Goal: Answer question/provide support

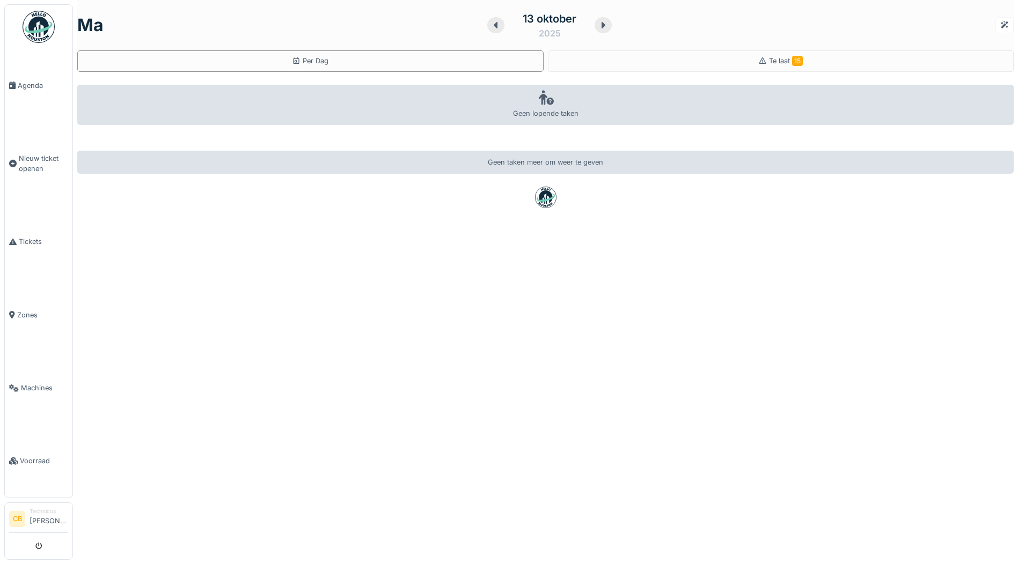
click at [33, 31] on img at bounding box center [39, 27] width 32 height 32
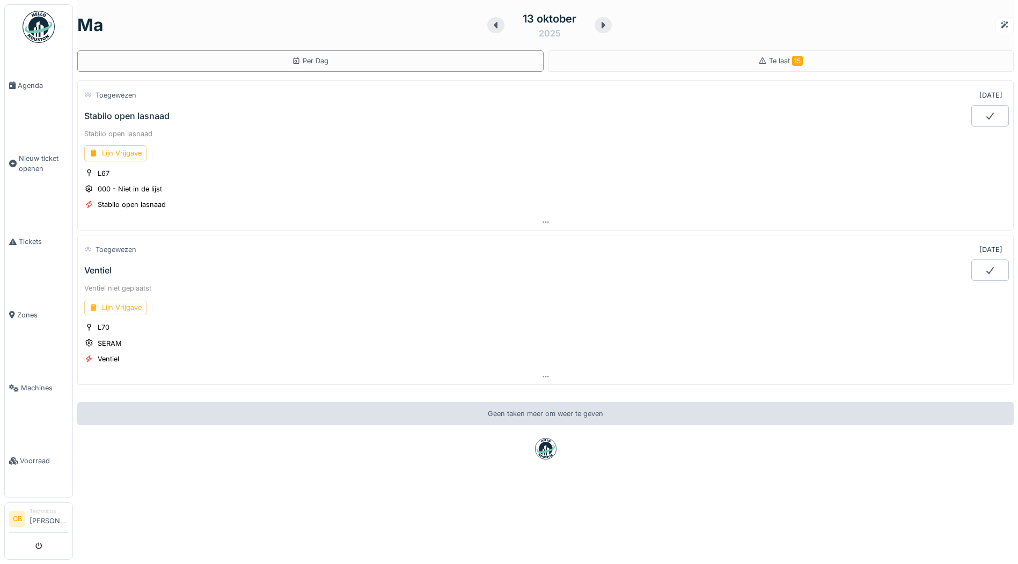
click at [129, 305] on div "Lijn Vrijgave" at bounding box center [115, 308] width 62 height 16
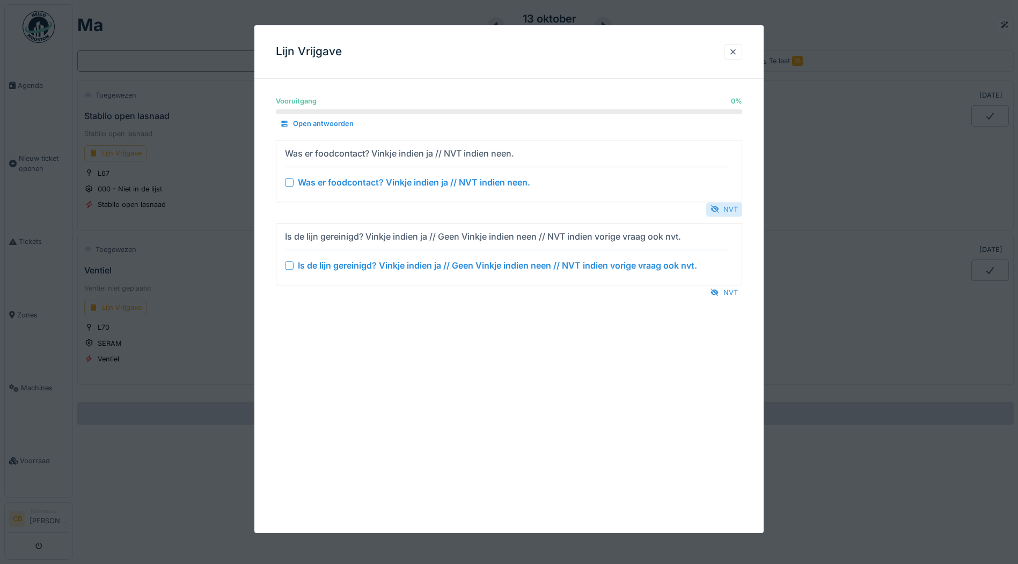
click at [737, 207] on div "NVT" at bounding box center [724, 209] width 36 height 14
click at [731, 290] on div "NVT" at bounding box center [724, 292] width 36 height 14
click at [290, 180] on div at bounding box center [289, 182] width 9 height 9
click at [293, 264] on div at bounding box center [289, 265] width 9 height 9
click at [289, 181] on icon at bounding box center [289, 182] width 6 height 5
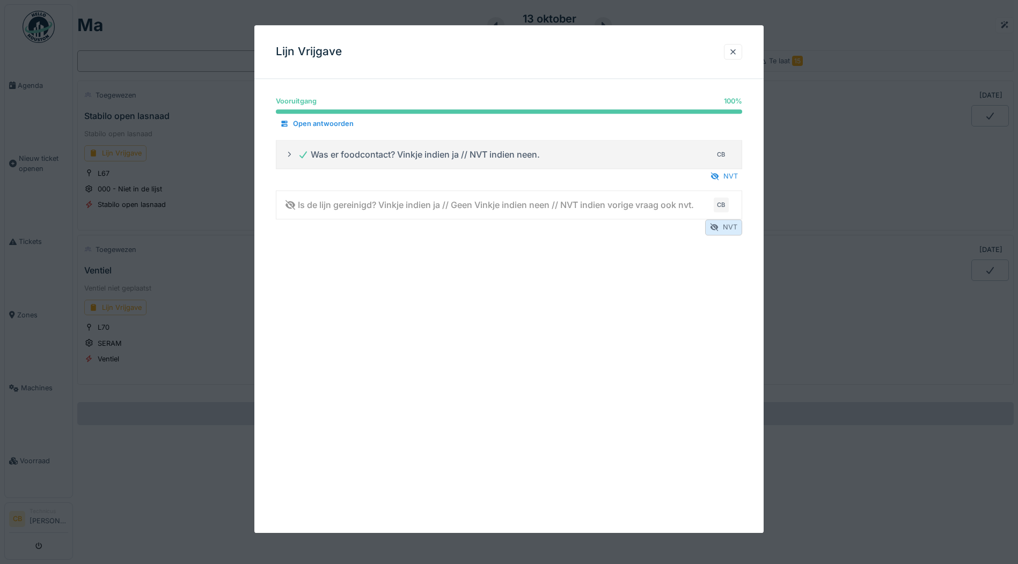
click at [726, 226] on div "NVT" at bounding box center [723, 228] width 37 height 16
click at [735, 48] on div at bounding box center [733, 52] width 9 height 10
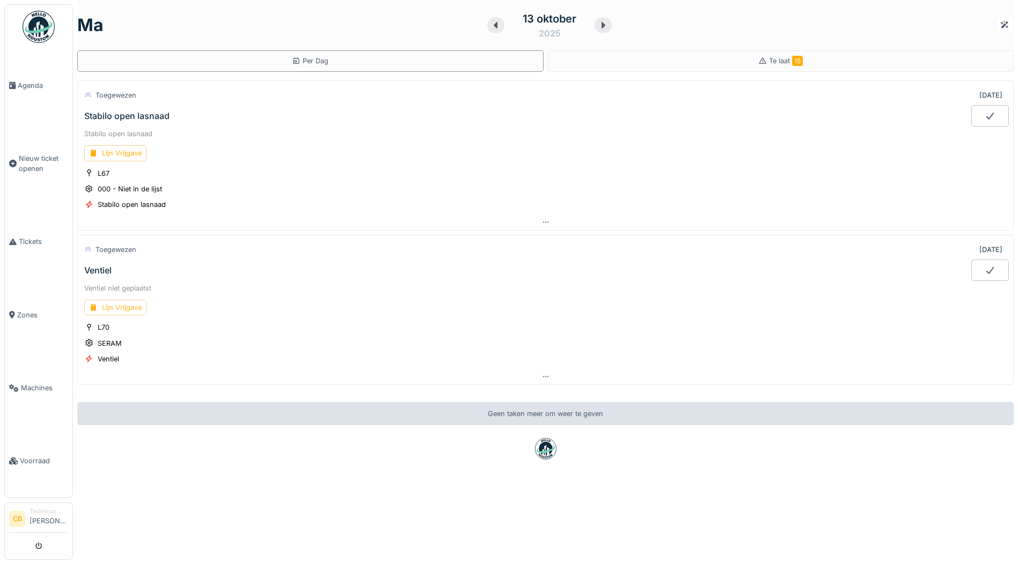
click at [123, 306] on div "Lijn Vrijgave" at bounding box center [115, 308] width 62 height 16
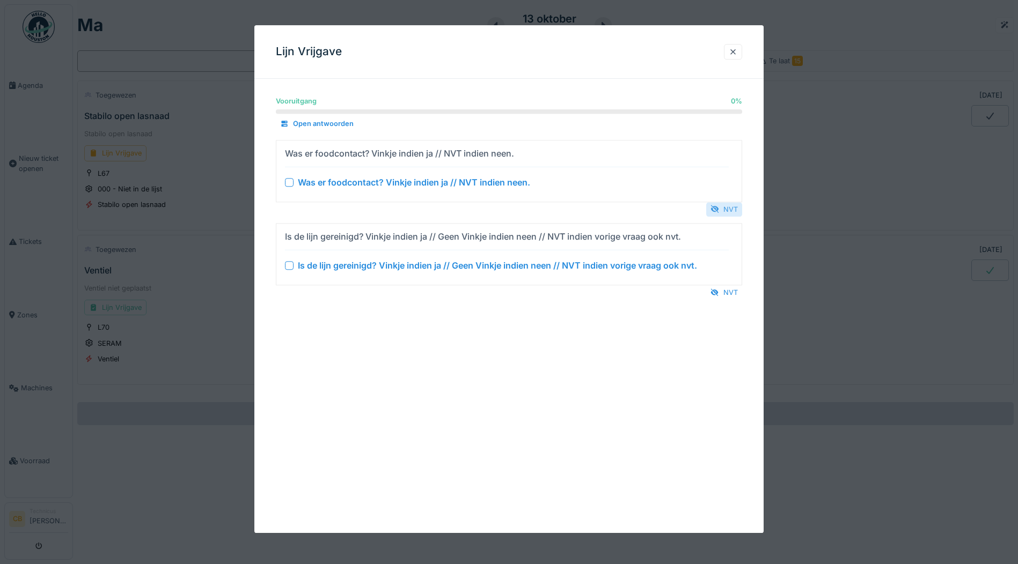
click at [728, 208] on div "NVT" at bounding box center [724, 209] width 36 height 14
click at [727, 291] on div "NVT" at bounding box center [724, 292] width 36 height 14
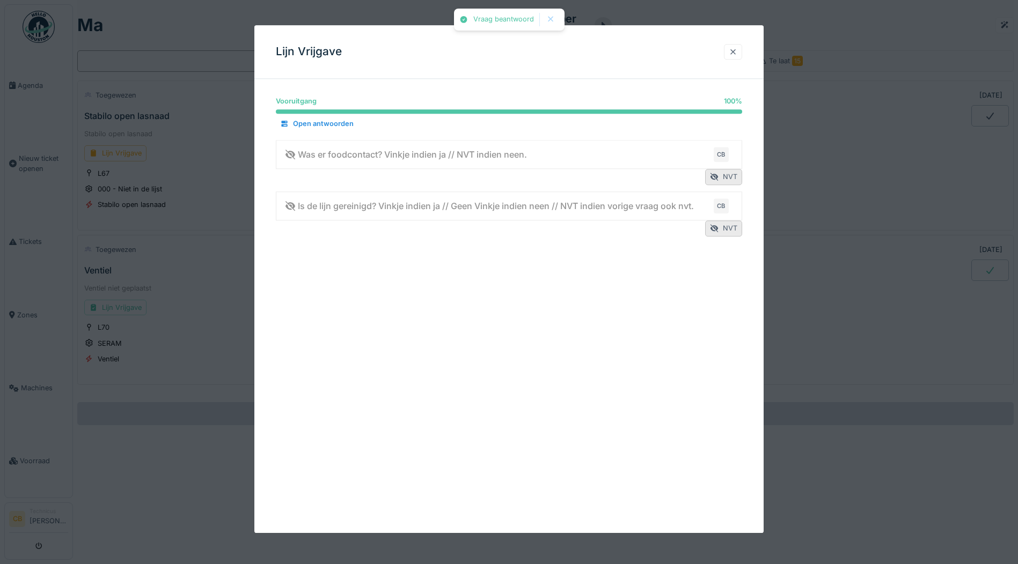
click at [734, 49] on div at bounding box center [733, 52] width 9 height 10
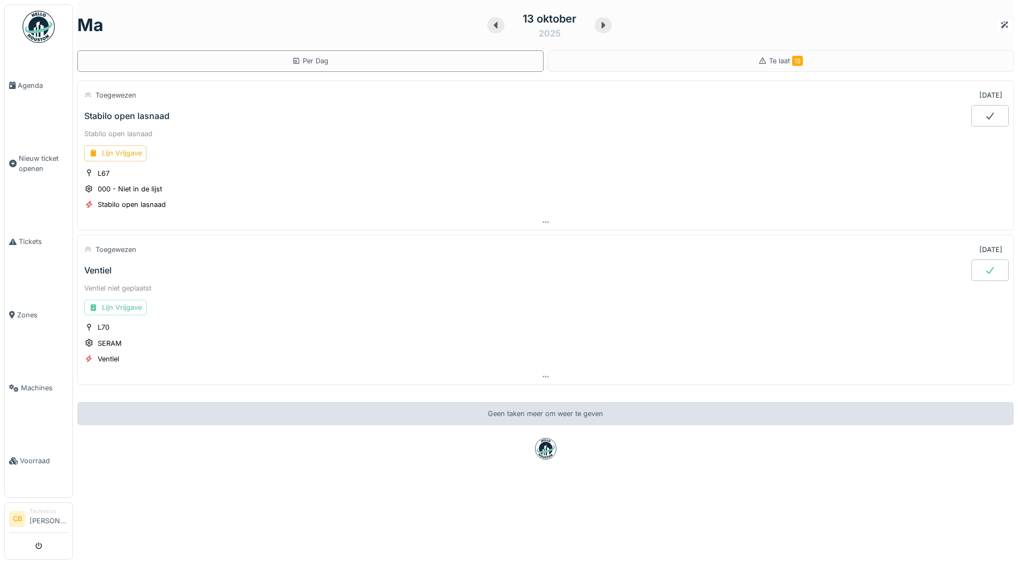
click at [984, 269] on icon at bounding box center [989, 270] width 11 height 9
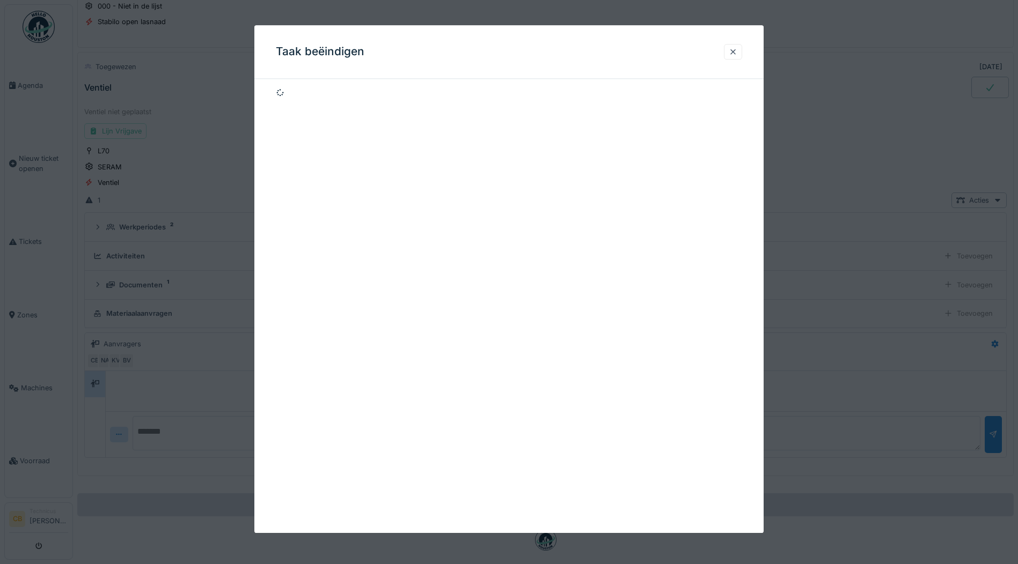
scroll to position [192, 0]
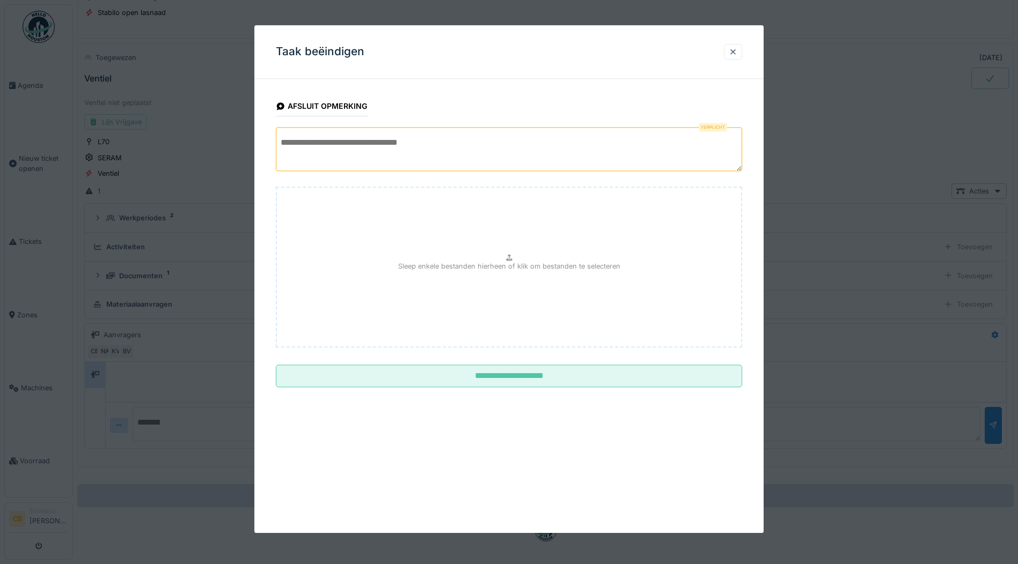
click at [293, 150] on textarea at bounding box center [509, 149] width 466 height 44
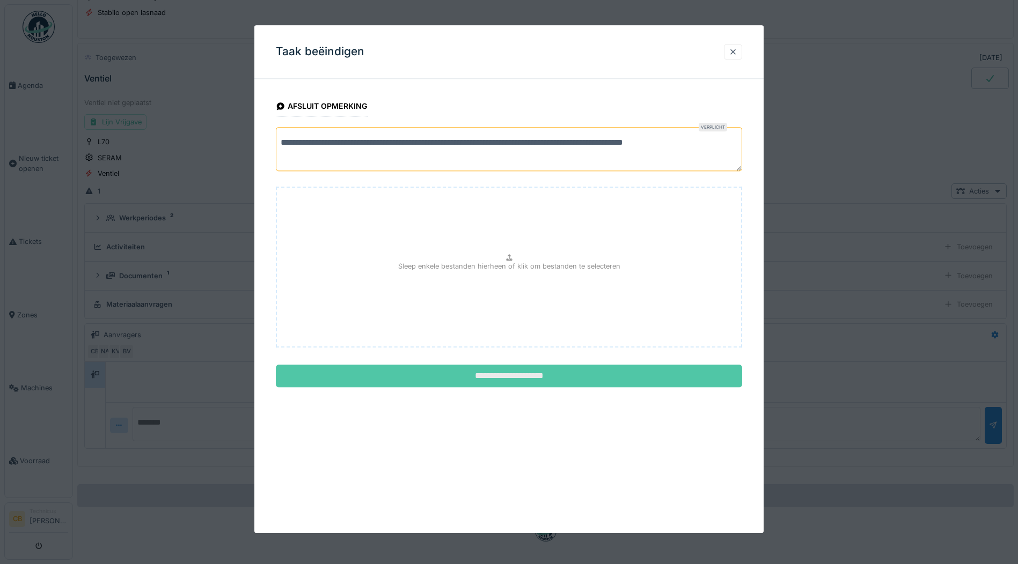
type textarea "**********"
click at [528, 373] on input "**********" at bounding box center [509, 376] width 466 height 23
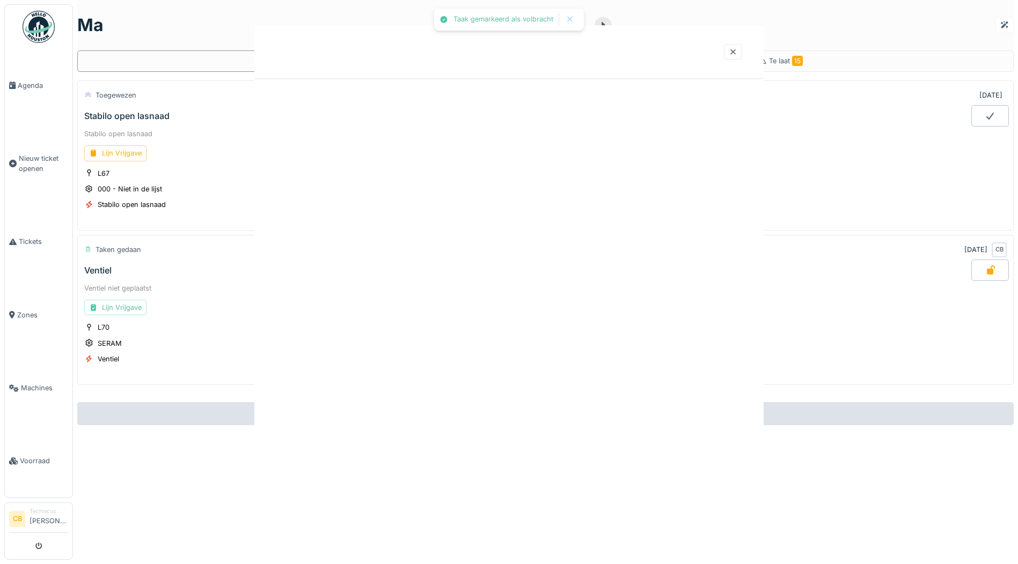
scroll to position [0, 0]
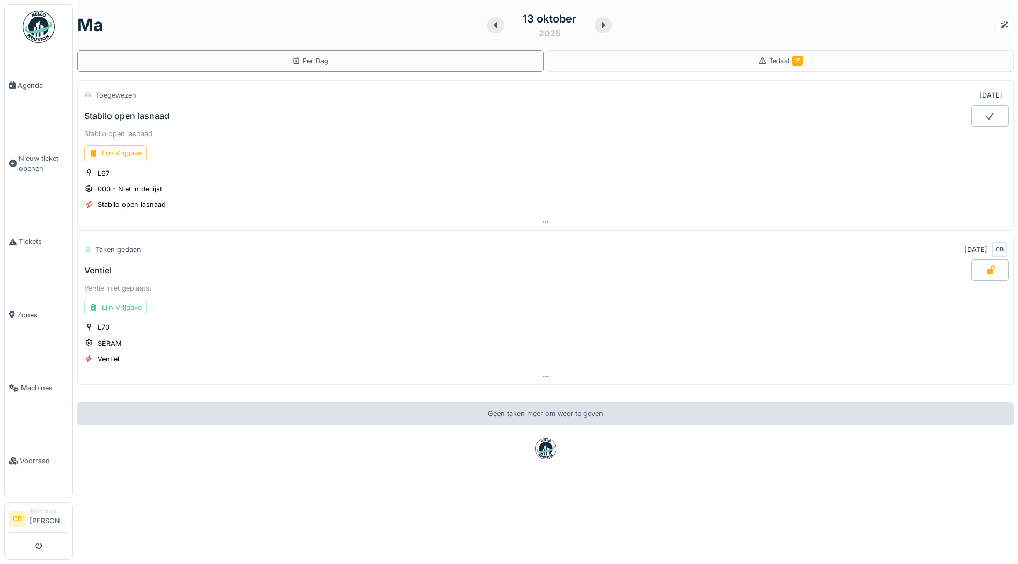
click at [135, 111] on div "Stabilo open lasnaad" at bounding box center [126, 116] width 85 height 10
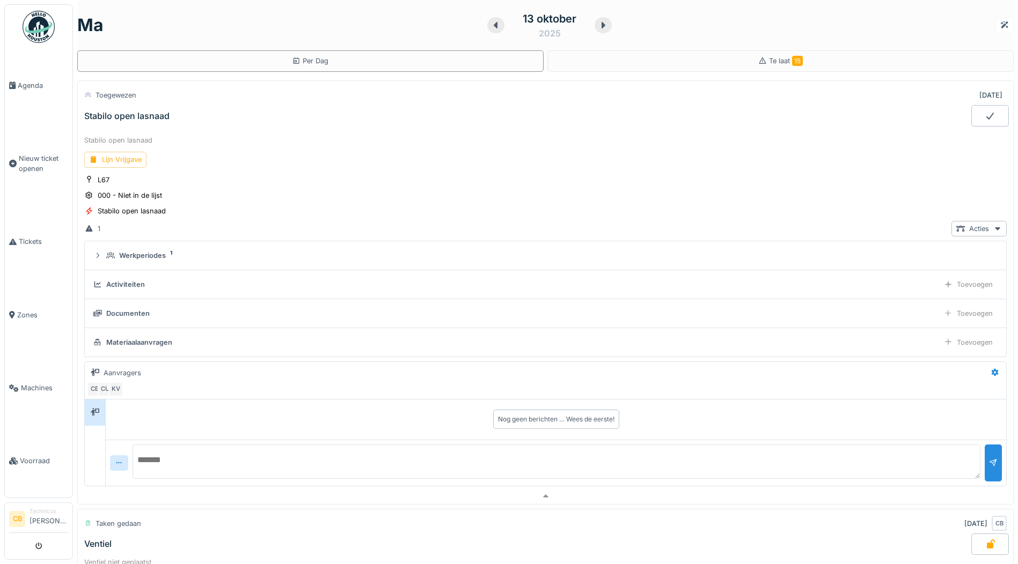
scroll to position [38, 0]
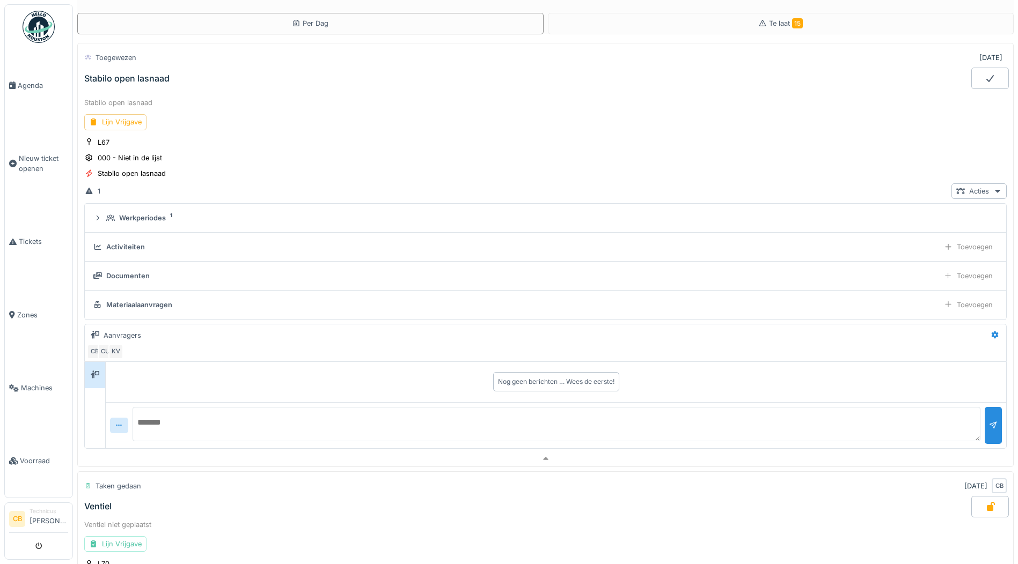
click at [170, 421] on textarea at bounding box center [557, 424] width 848 height 34
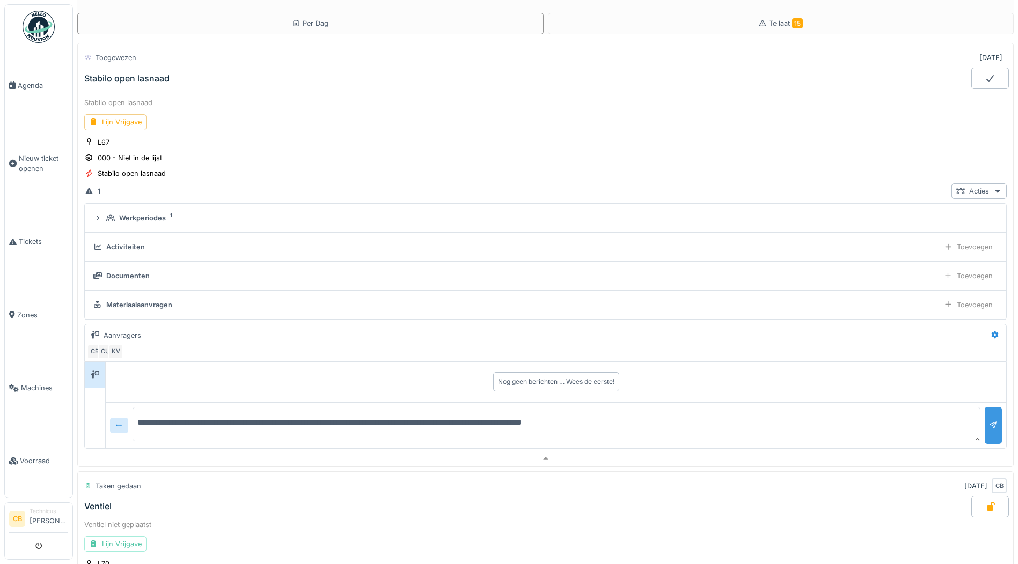
type textarea "**********"
click at [989, 427] on div at bounding box center [993, 426] width 9 height 10
